Goal: Check status: Check status

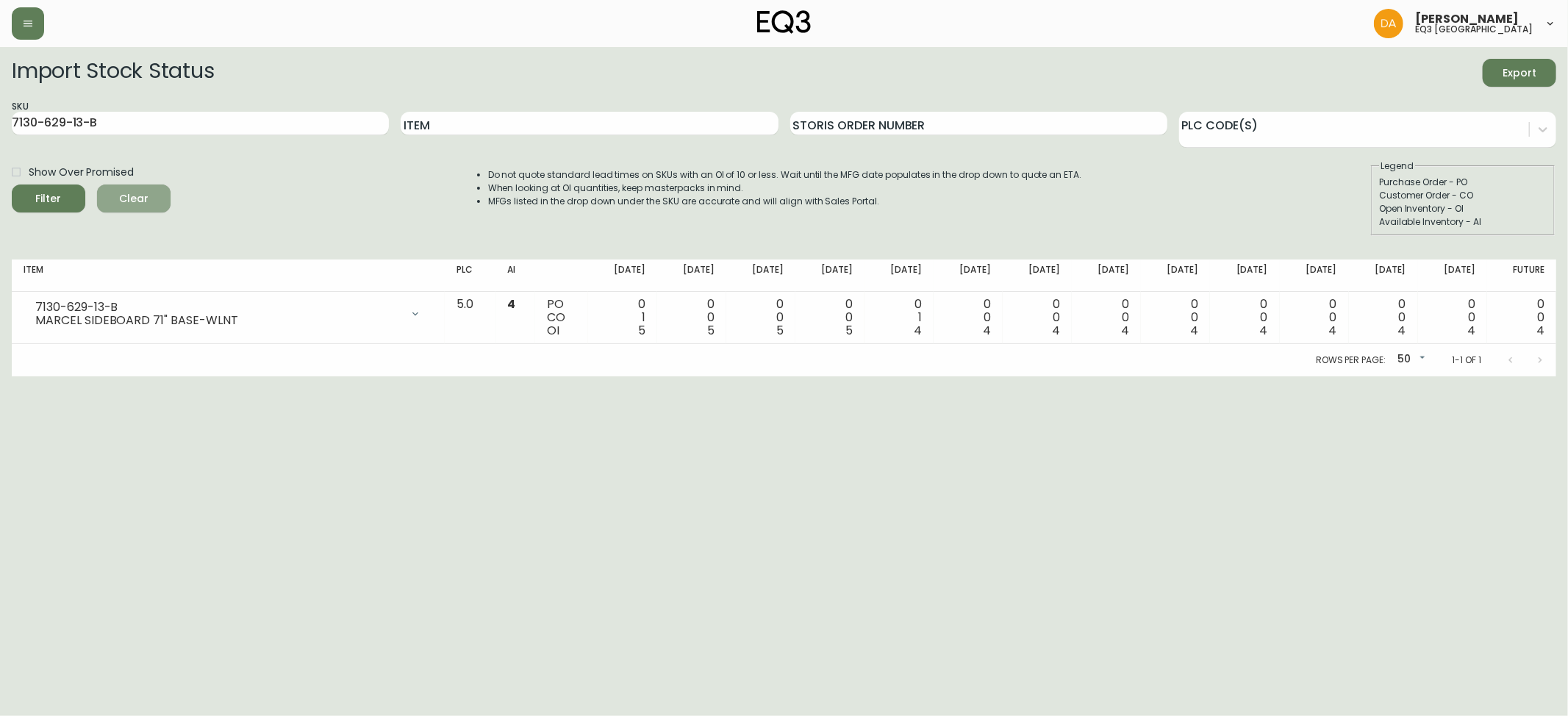
click at [134, 192] on span "Clear" at bounding box center [134, 198] width 50 height 19
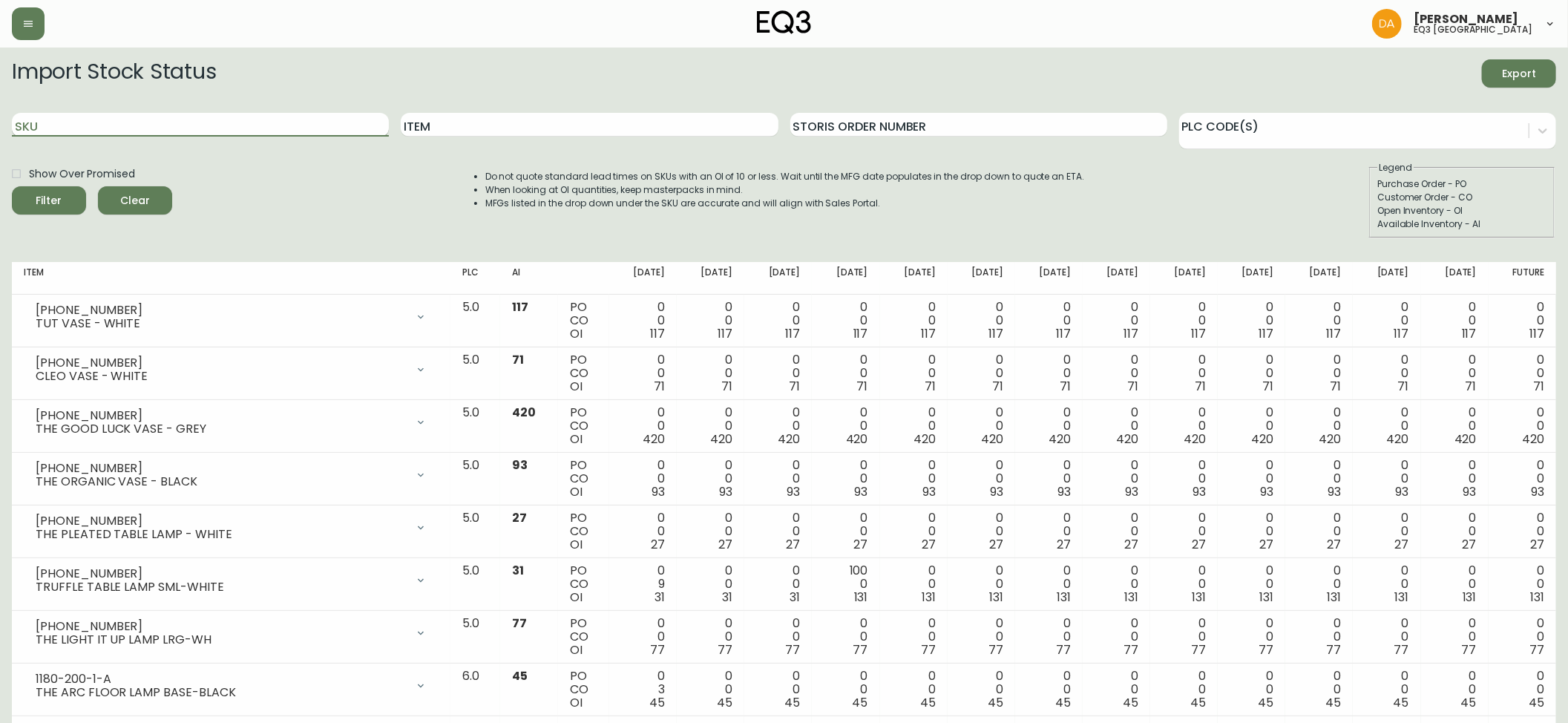
click at [65, 119] on input "SKU" at bounding box center [200, 124] width 377 height 24
paste input "[PHONE_NUMBER]"
type input "[PHONE_NUMBER]"
click at [52, 199] on icon "submit" at bounding box center [43, 198] width 16 height 16
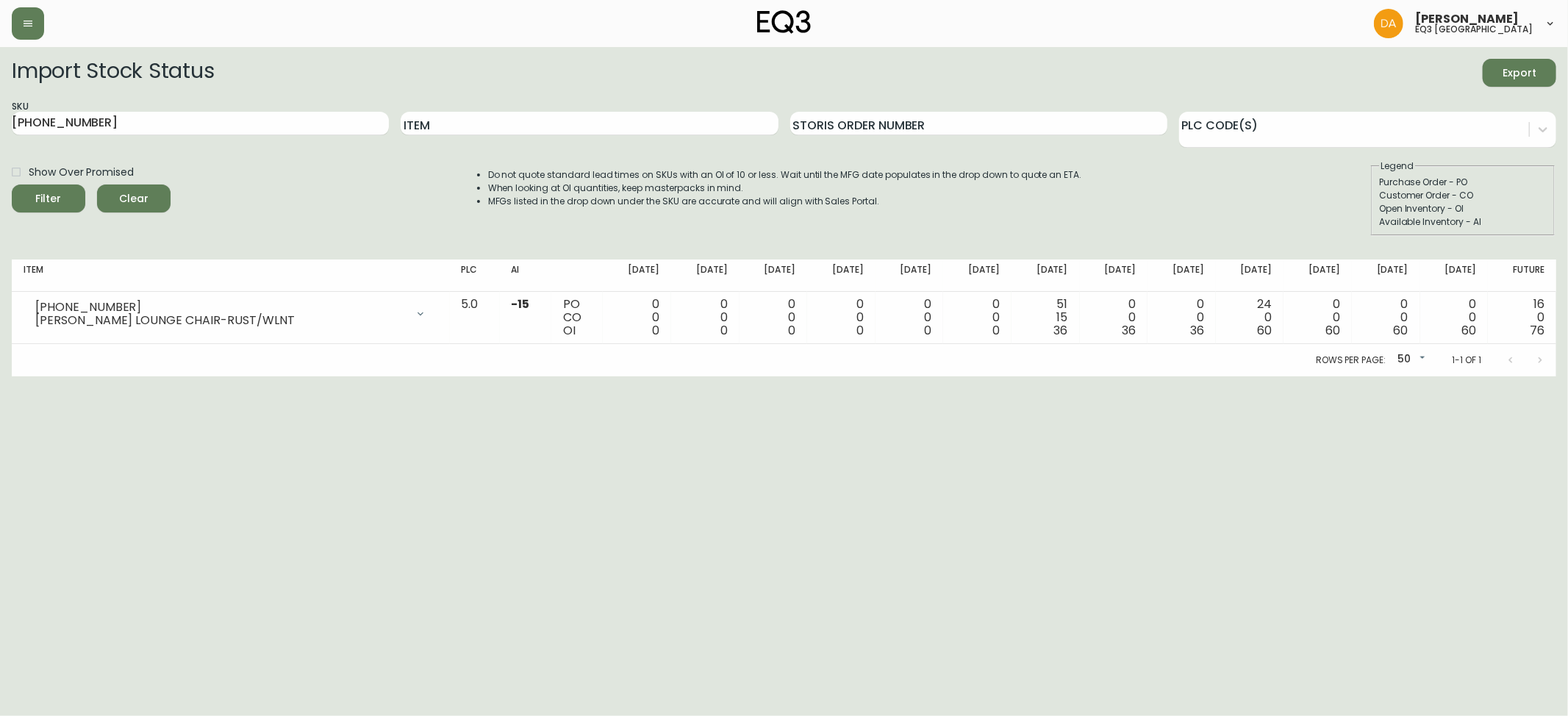
click at [1048, 58] on main "Import Stock Status Export SKU [PHONE_NUMBER] Item Storis Order Number PLC Code…" at bounding box center [784, 211] width 1568 height 330
click at [142, 194] on span "Clear" at bounding box center [134, 198] width 50 height 19
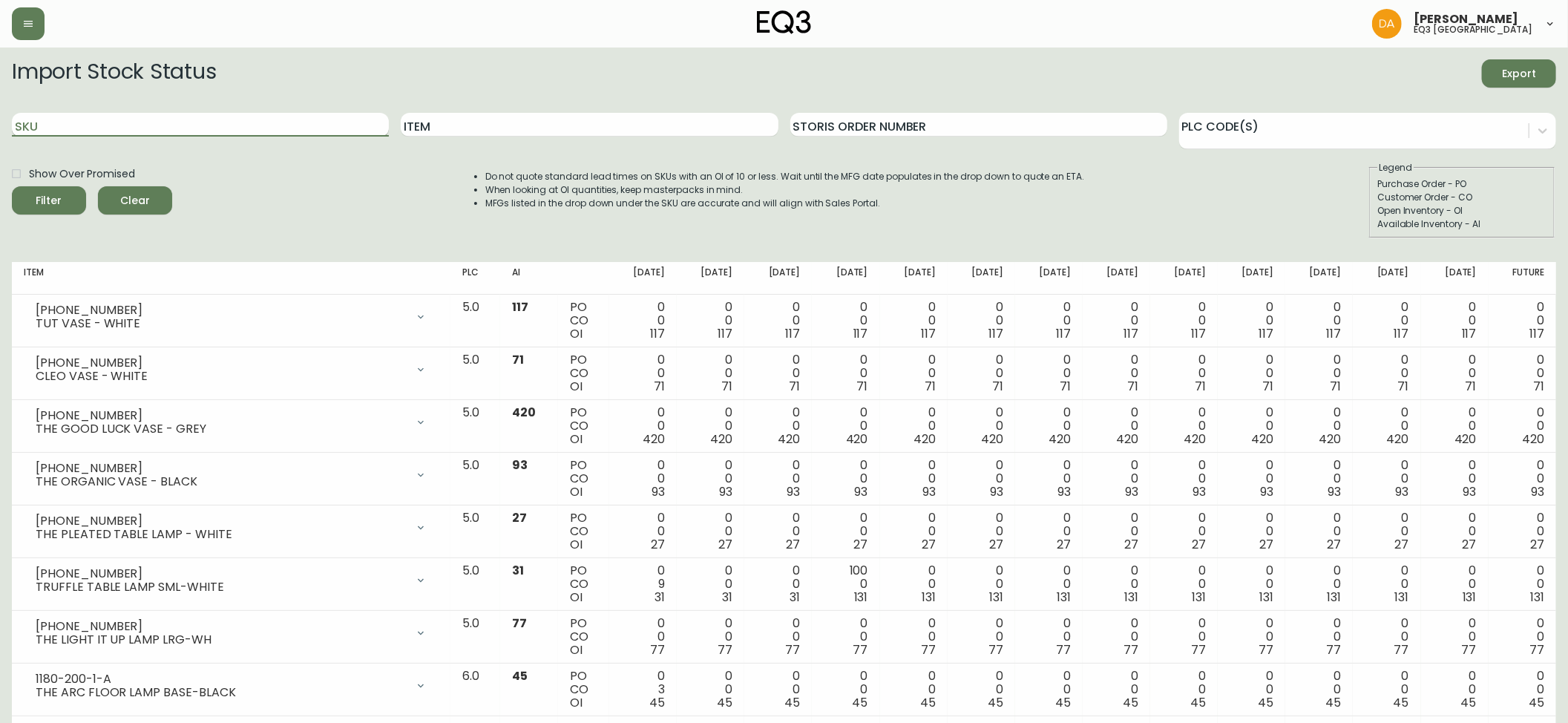
click at [60, 123] on input "SKU" at bounding box center [200, 124] width 377 height 24
paste input "[PHONE_NUMBER]"
type input "[PHONE_NUMBER]"
click at [52, 197] on icon "submit" at bounding box center [43, 199] width 15 height 15
